Goal: Task Accomplishment & Management: Use online tool/utility

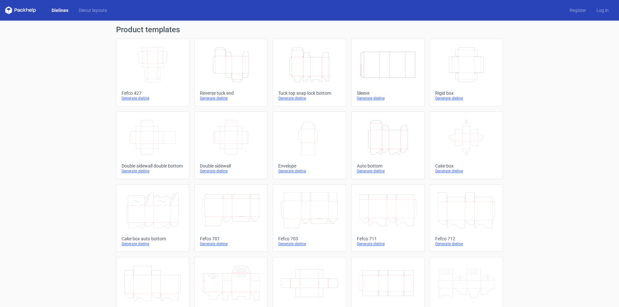
click at [295, 64] on icon "Height Depth Width" at bounding box center [309, 65] width 57 height 36
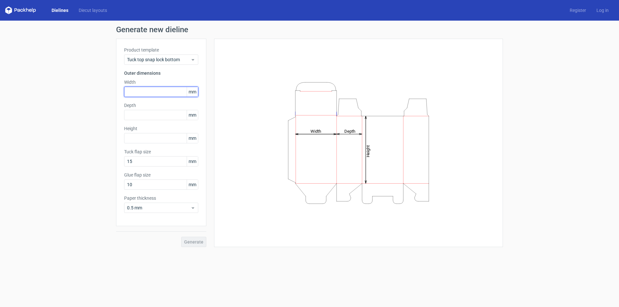
click at [146, 92] on input "text" at bounding box center [161, 92] width 74 height 10
type input "65"
type input "46"
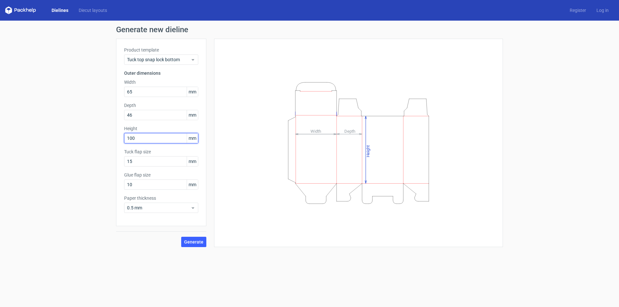
click at [143, 137] on input "100" at bounding box center [161, 138] width 74 height 10
drag, startPoint x: 141, startPoint y: 139, endPoint x: 91, endPoint y: 140, distance: 50.6
click at [91, 140] on div "Generate new dieline Product template Tuck top snap lock bottom Outer dimension…" at bounding box center [309, 137] width 619 height 232
type input "90"
click at [136, 117] on input "46" at bounding box center [161, 115] width 74 height 10
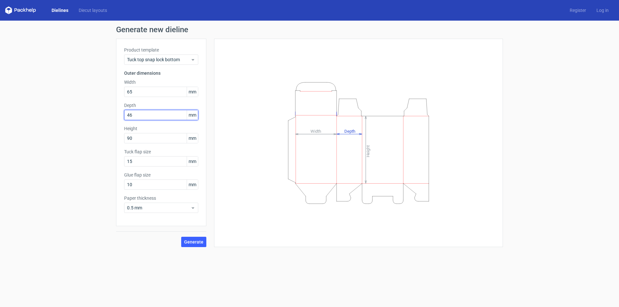
drag, startPoint x: 137, startPoint y: 117, endPoint x: 79, endPoint y: 117, distance: 58.0
click at [79, 117] on div "Generate new dieline Product template Tuck top snap lock bottom Outer dimension…" at bounding box center [309, 137] width 619 height 232
type input "65"
drag, startPoint x: 143, startPoint y: 90, endPoint x: 82, endPoint y: 91, distance: 60.6
click at [82, 91] on div "Generate new dieline Product template Tuck top snap lock bottom Outer dimension…" at bounding box center [309, 137] width 619 height 232
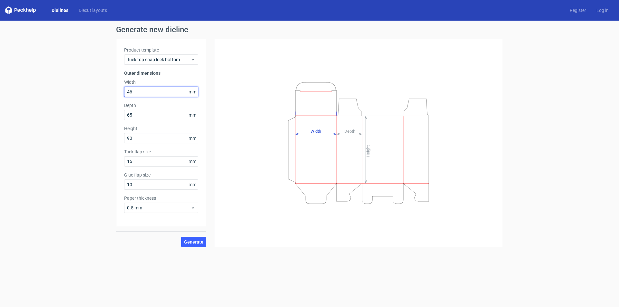
type input "46"
click at [181, 237] on button "Generate" at bounding box center [193, 242] width 25 height 10
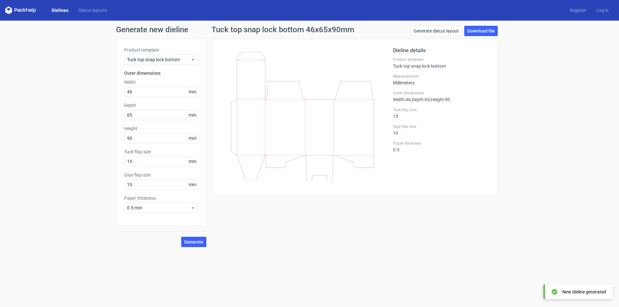
click at [263, 172] on icon at bounding box center [302, 116] width 155 height 129
drag, startPoint x: 89, startPoint y: 165, endPoint x: 365, endPoint y: 198, distance: 278.0
click at [88, 165] on div "Generate new dieline Product template Tuck top snap lock bottom Outer dimension…" at bounding box center [309, 137] width 619 height 232
type input "20"
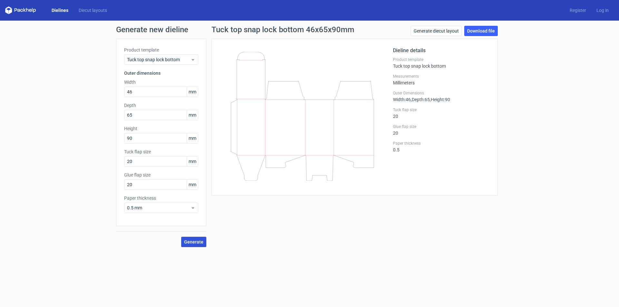
click at [191, 240] on span "Generate" at bounding box center [193, 242] width 19 height 5
click at [391, 198] on div "Tuck top snap lock bottom 46x65x90mm Generate diecut layout Download file Dieli…" at bounding box center [354, 137] width 297 height 222
click at [492, 30] on link "Download file" at bounding box center [481, 31] width 34 height 10
